Goal: Check status

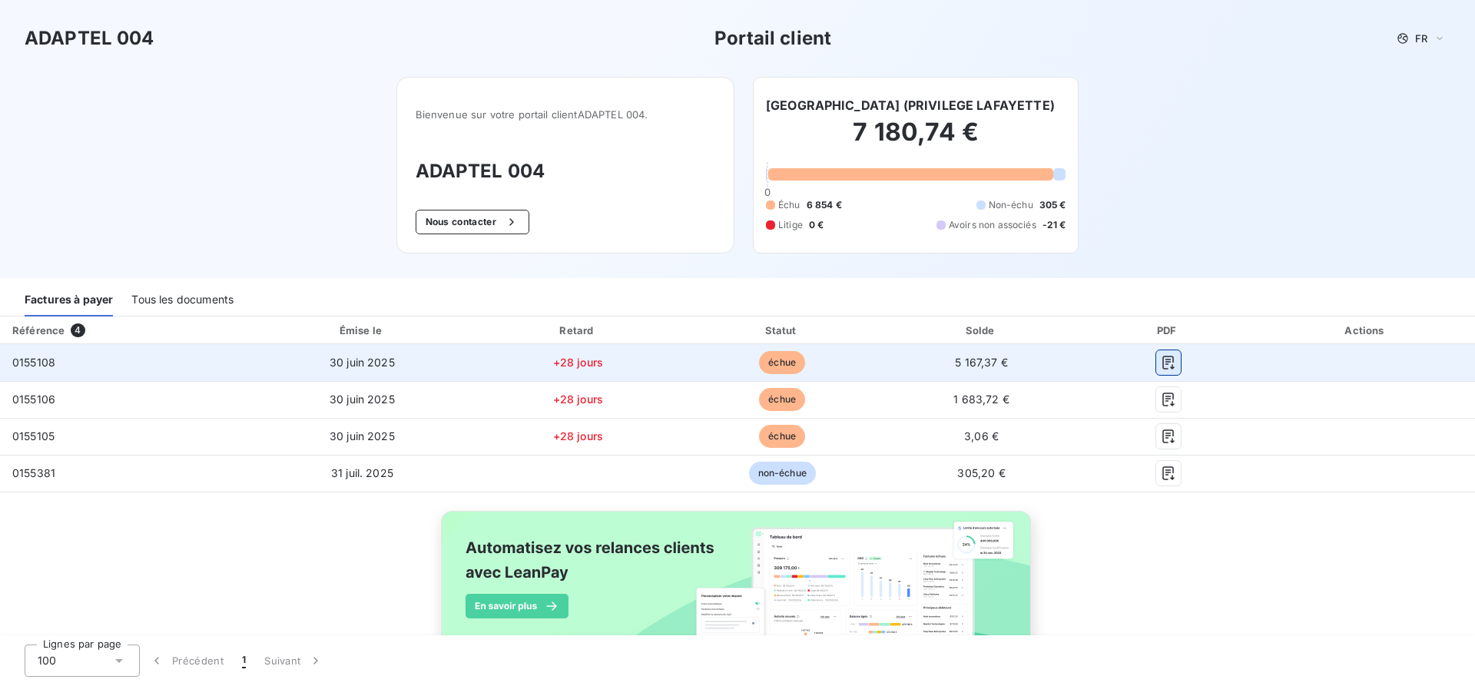
click at [1172, 361] on icon "button" at bounding box center [1168, 362] width 15 height 15
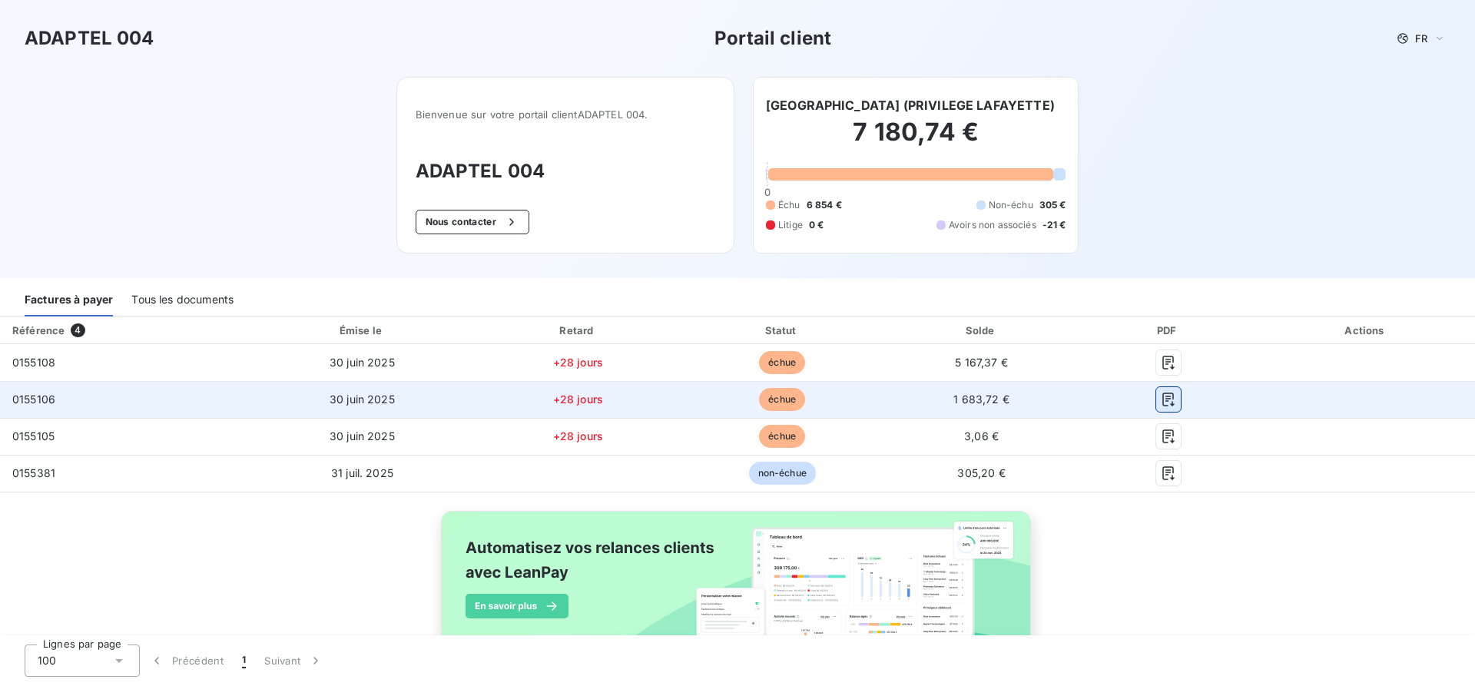
click at [1162, 396] on icon "button" at bounding box center [1168, 400] width 12 height 14
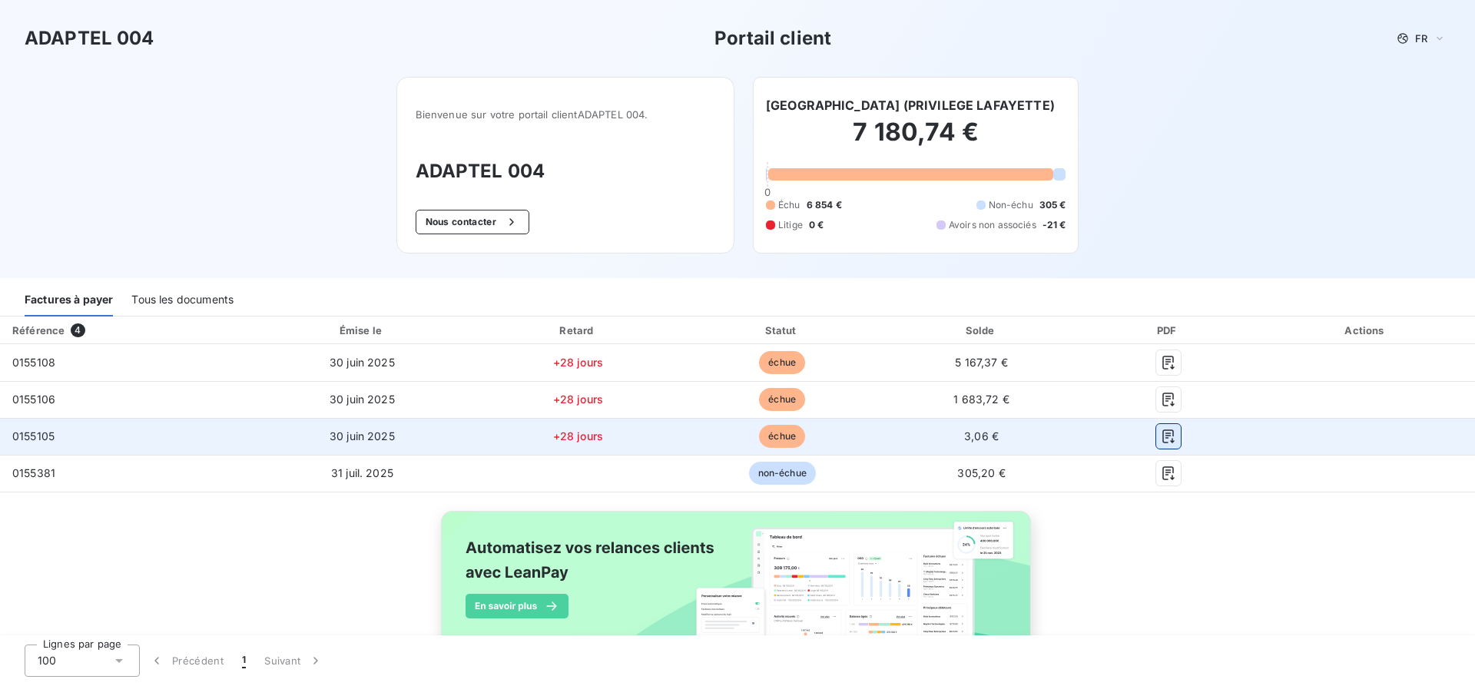
click at [1170, 437] on icon "button" at bounding box center [1168, 436] width 15 height 15
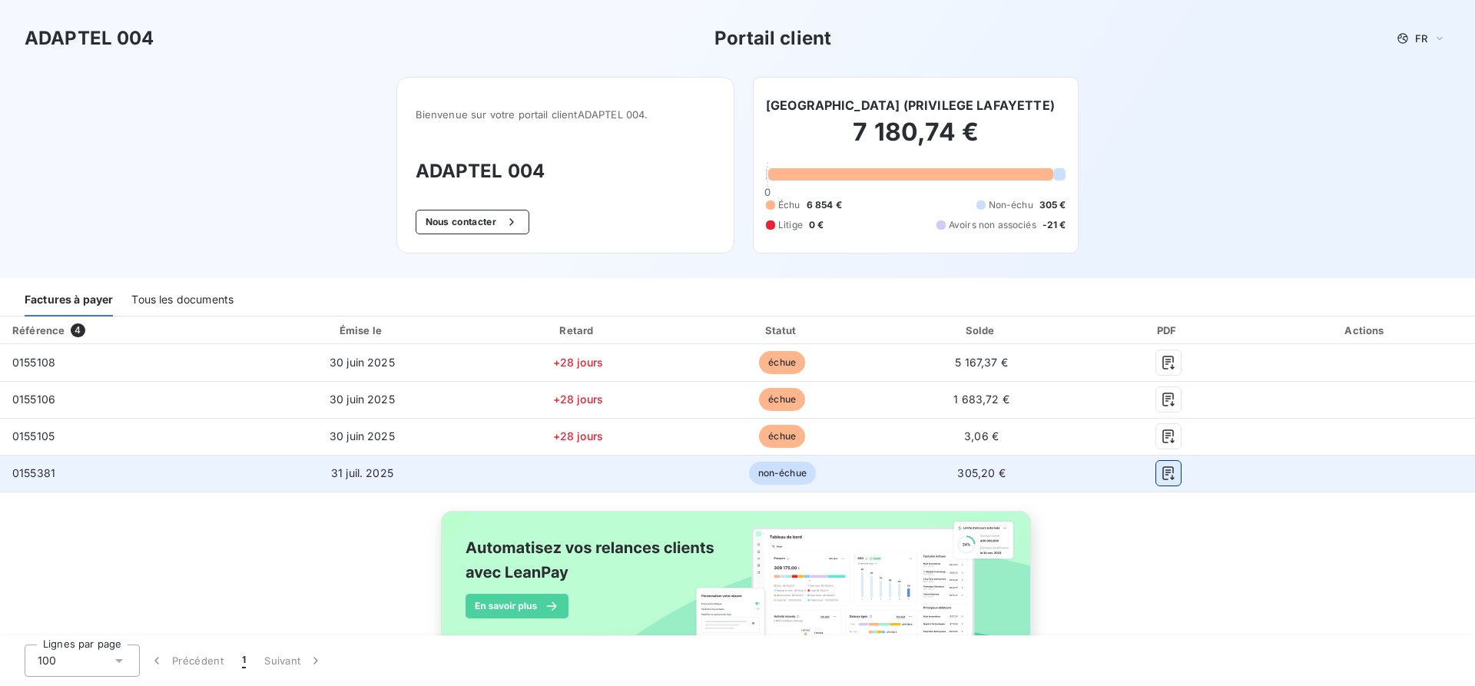
click at [1172, 472] on icon "button" at bounding box center [1168, 473] width 12 height 14
